Goal: Task Accomplishment & Management: Use online tool/utility

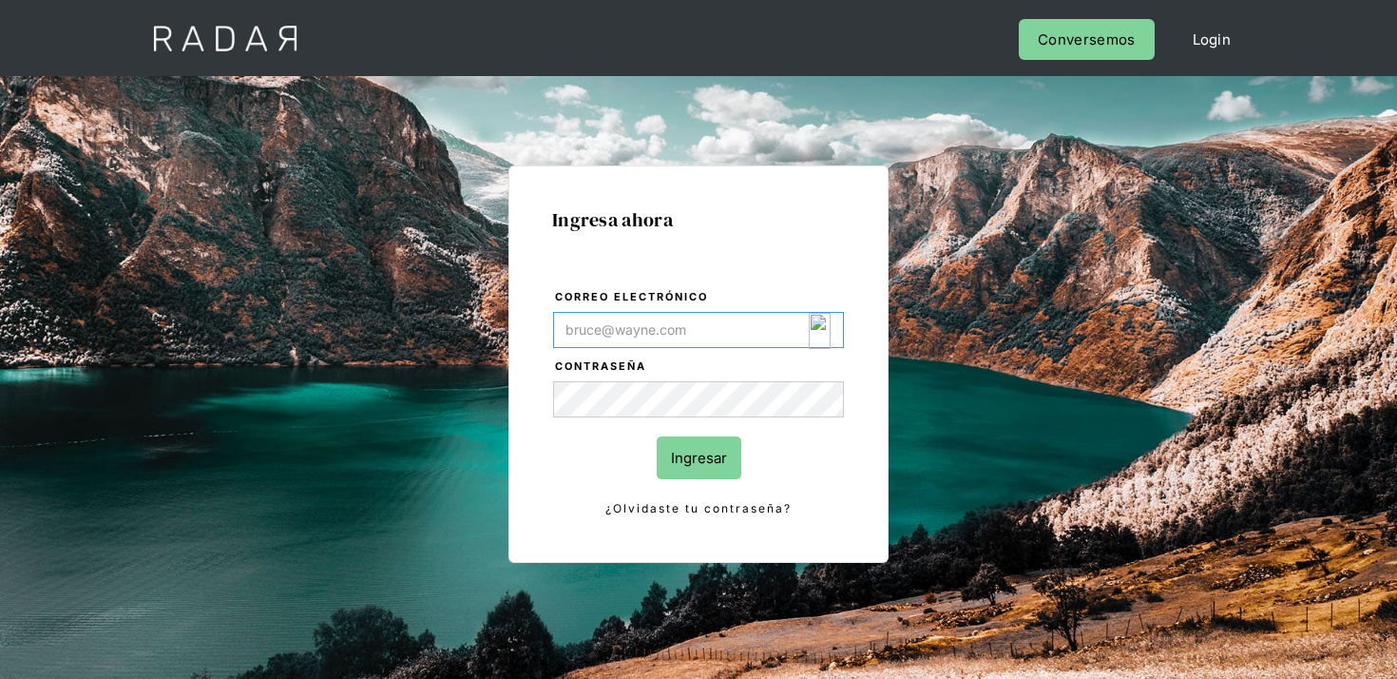
click at [746, 324] on input "Correo electrónico" at bounding box center [698, 330] width 291 height 36
click at [803, 334] on input "Correo electrónico" at bounding box center [698, 330] width 291 height 36
click at [825, 335] on img "Login Form" at bounding box center [820, 331] width 22 height 36
type input "[EMAIL_ADDRESS][DOMAIN_NAME]"
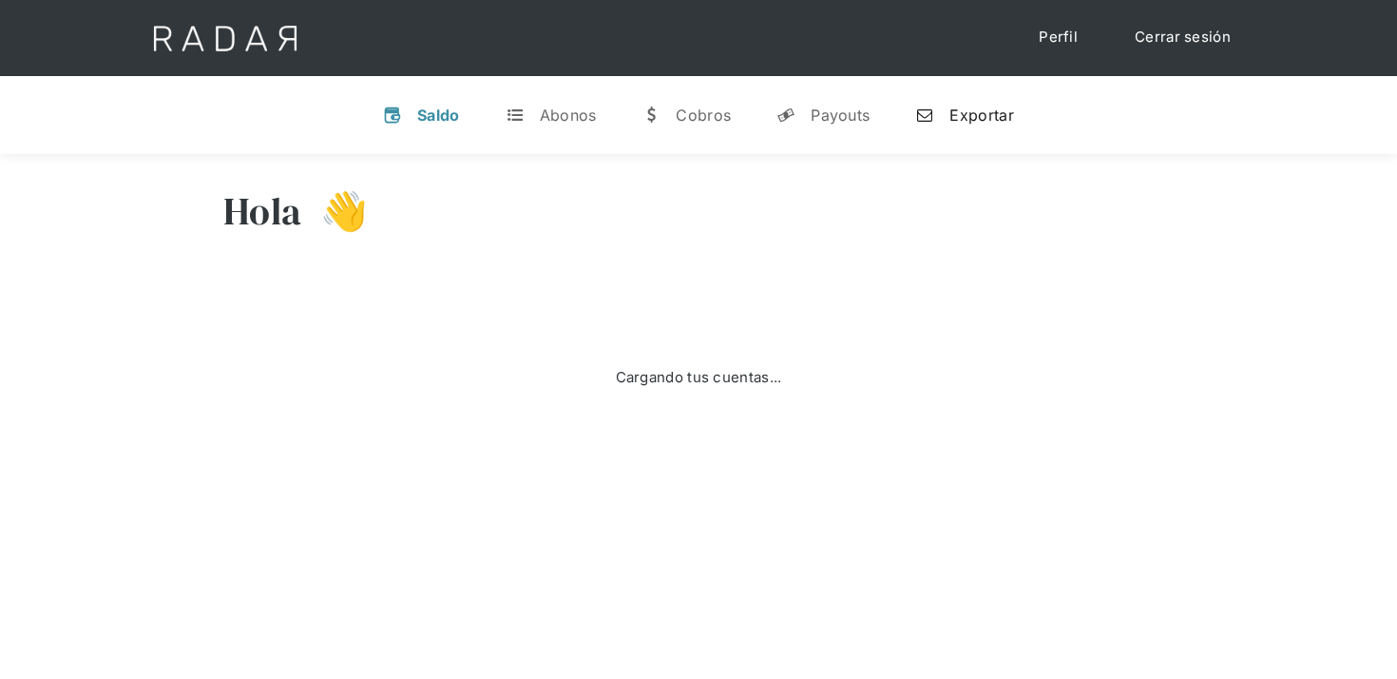
select select "clpro"
click at [980, 121] on div "Exportar" at bounding box center [982, 115] width 64 height 19
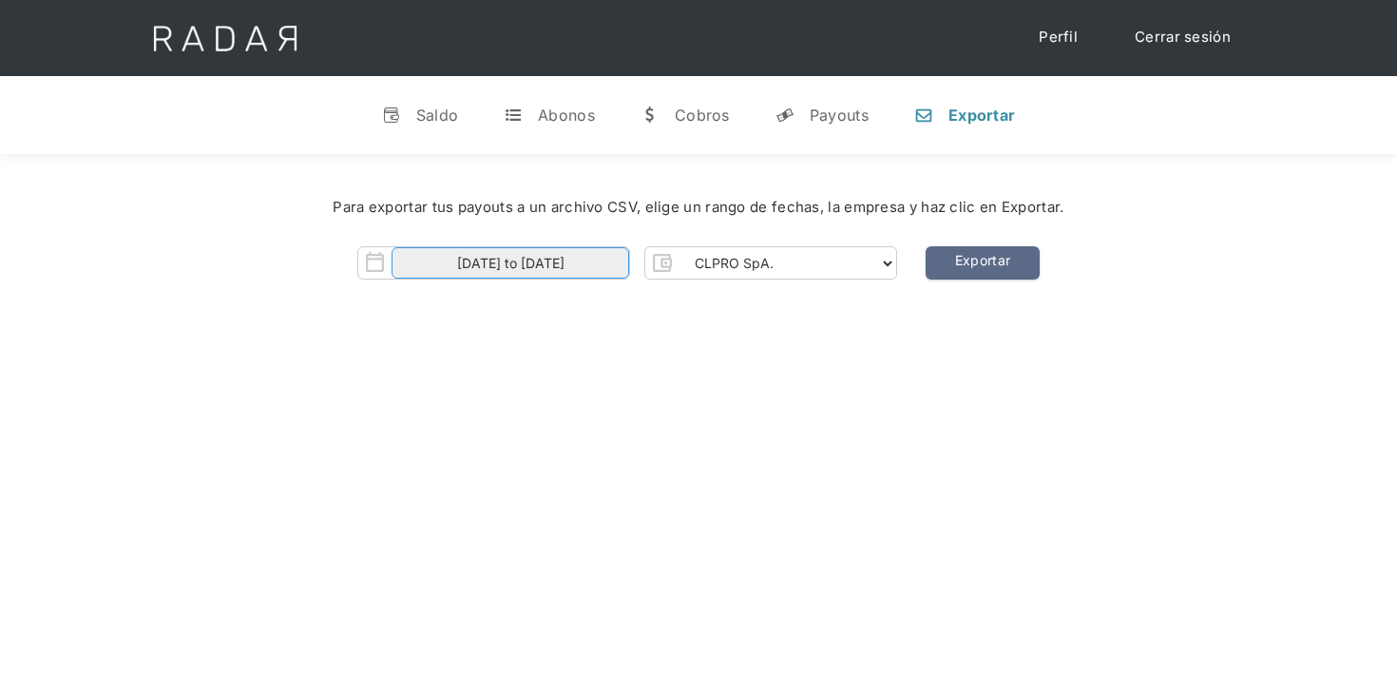
click at [579, 267] on body "Cargando... Cerrar sesión Perfil v Saldo t Abonos w Cobros y Payouts n Exportar…" at bounding box center [698, 541] width 1397 height 1082
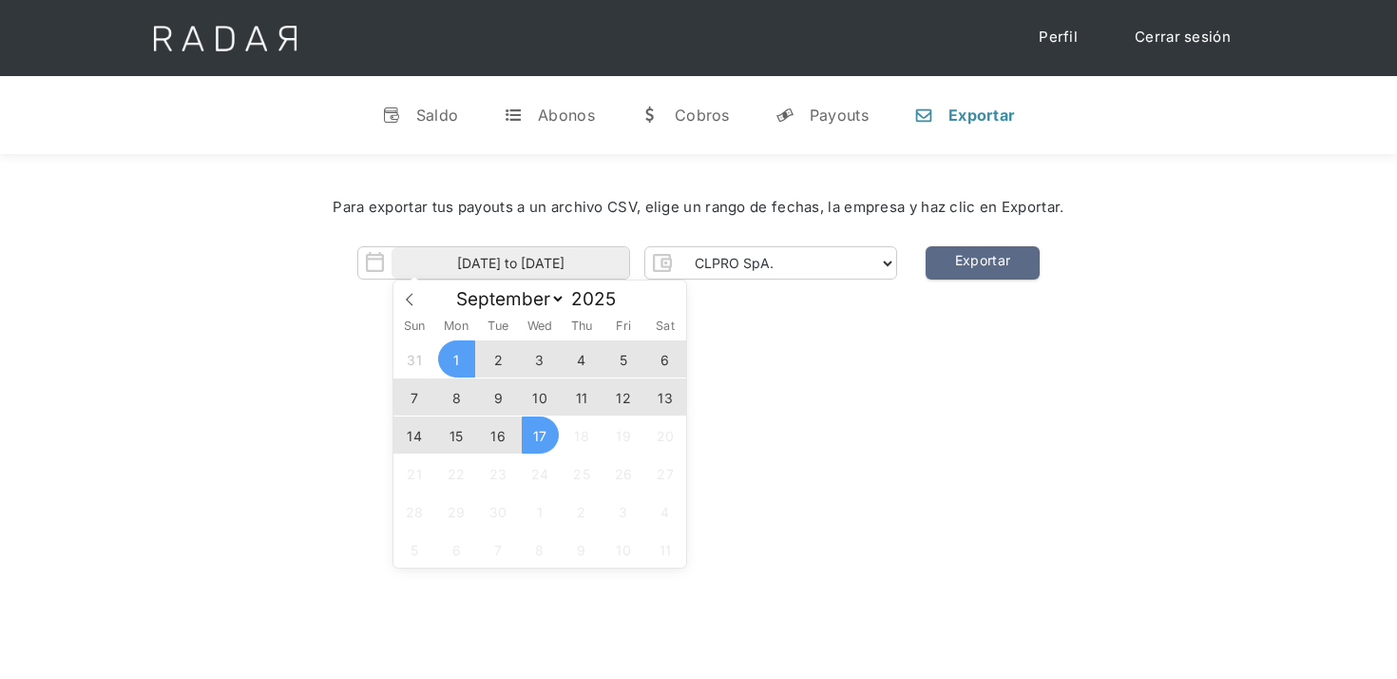
click at [451, 431] on span "15" at bounding box center [456, 434] width 37 height 37
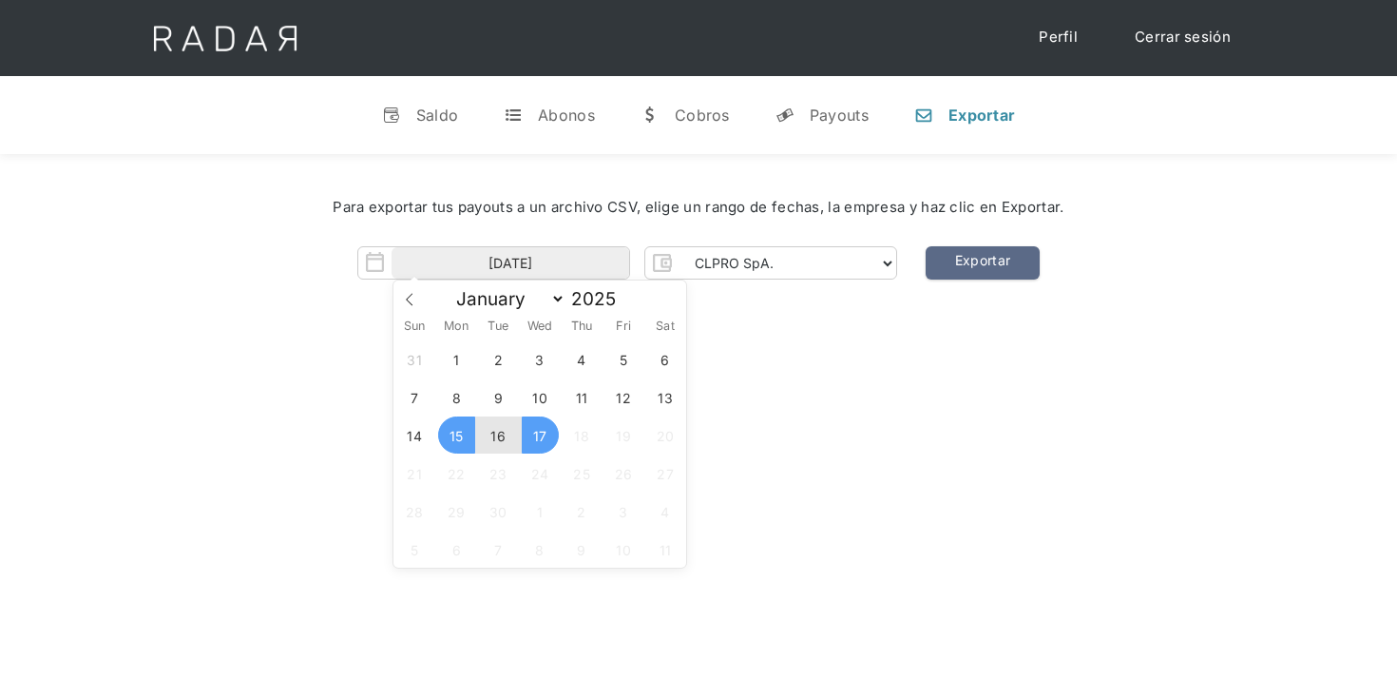
click at [547, 429] on span "17" at bounding box center [540, 434] width 37 height 37
type input "15-09-2025 to 17-09-2025"
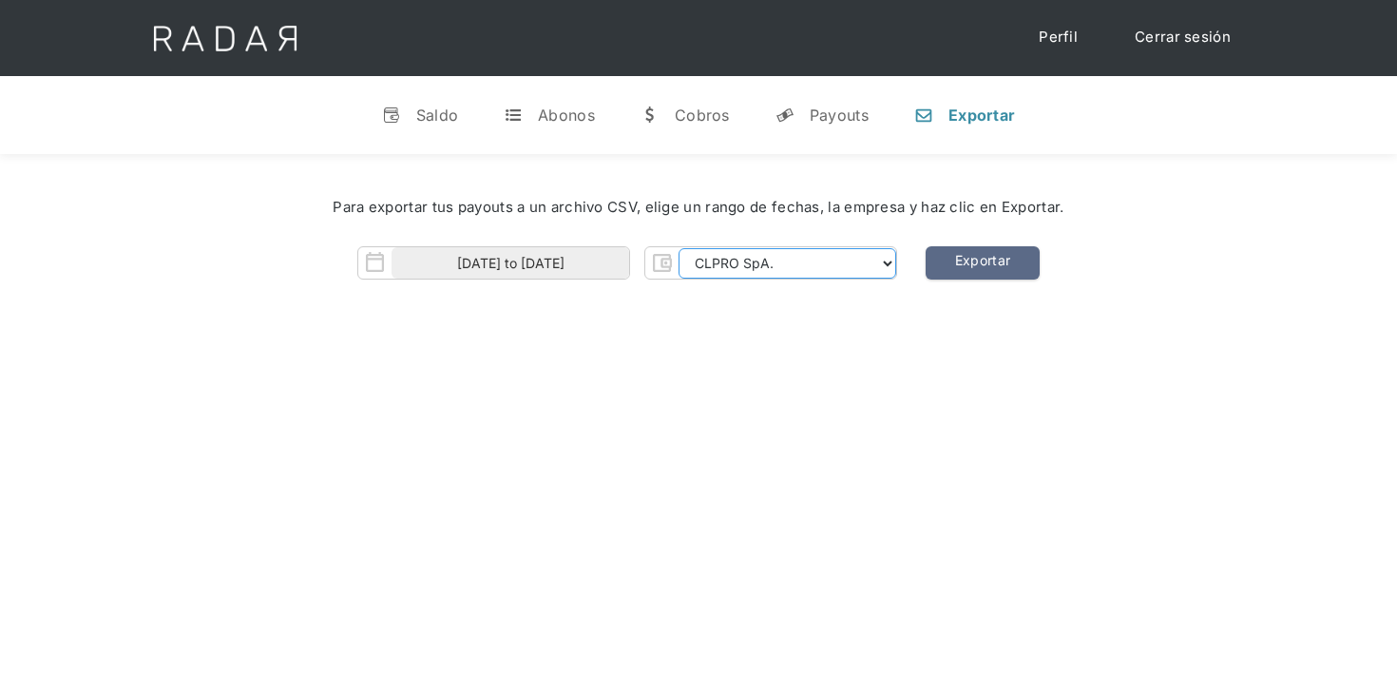
click at [828, 256] on select "CLPRO SpA. Coster SpA. Urigol SpA. Bysolutions SpA. Clmax SpA. Andes Payments S…" at bounding box center [788, 263] width 218 height 30
select select "urigol-rt"
click at [681, 248] on select "CLPRO SpA. Coster SpA. Urigol SpA. Bysolutions SpA. Clmax SpA. Andes Payments S…" at bounding box center [788, 263] width 218 height 30
click at [991, 254] on link "Exportar" at bounding box center [983, 262] width 114 height 33
